Goal: Task Accomplishment & Management: Manage account settings

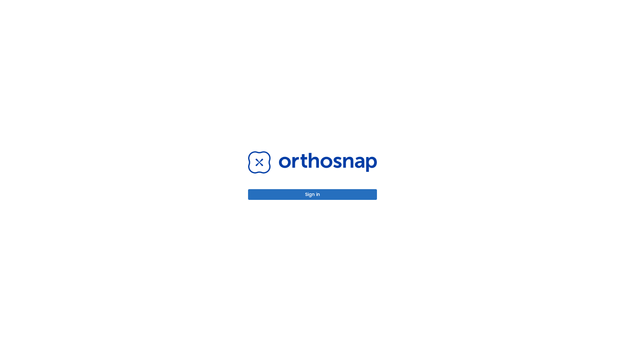
click at [312, 195] on button "Sign in" at bounding box center [312, 194] width 129 height 11
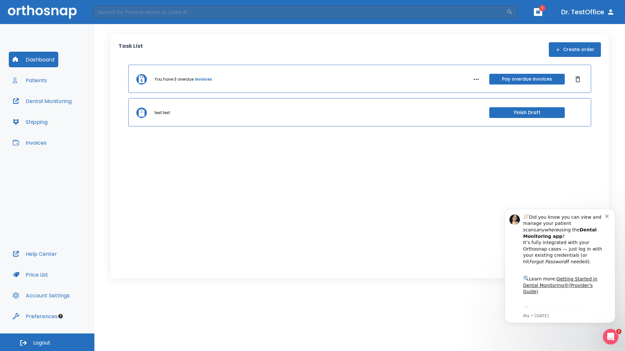
click at [47, 343] on span "Logout" at bounding box center [41, 343] width 17 height 7
